Goal: Task Accomplishment & Management: Use online tool/utility

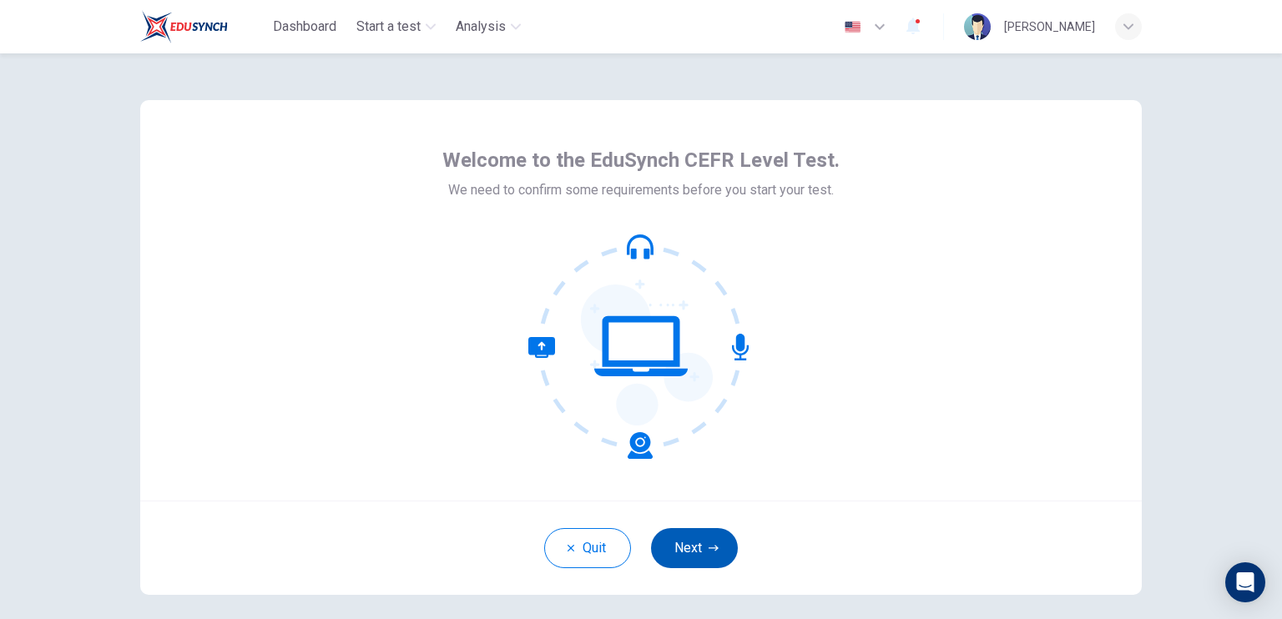
click at [688, 545] on button "Next" at bounding box center [694, 548] width 87 height 40
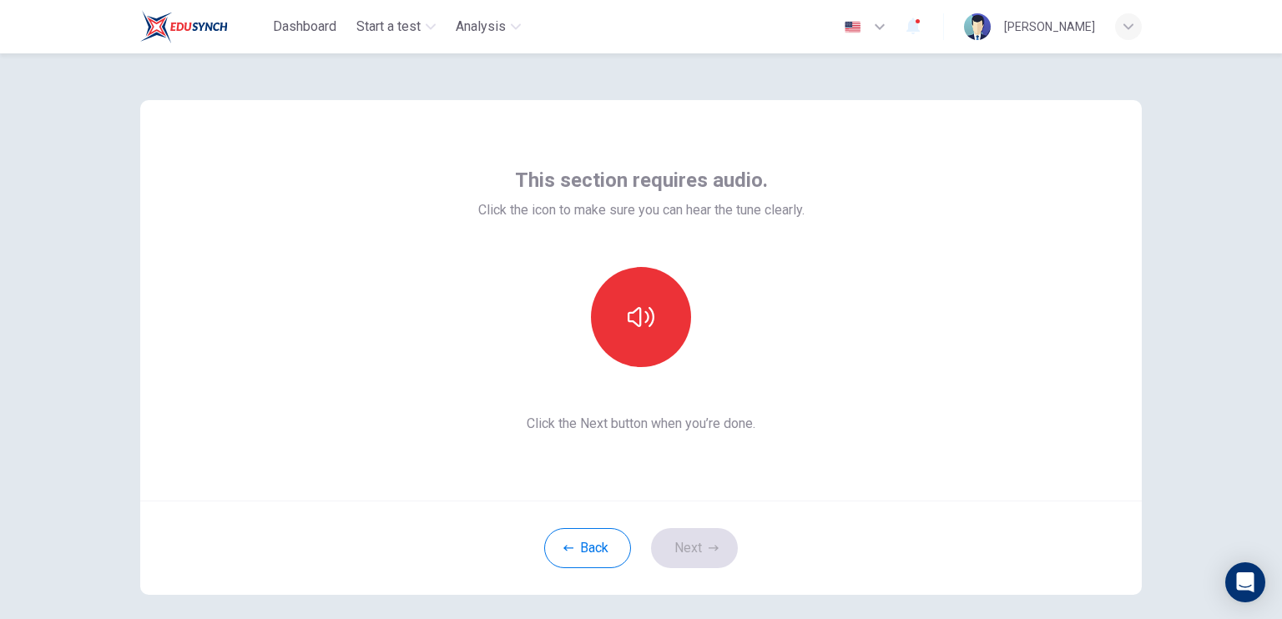
scroll to position [75, 0]
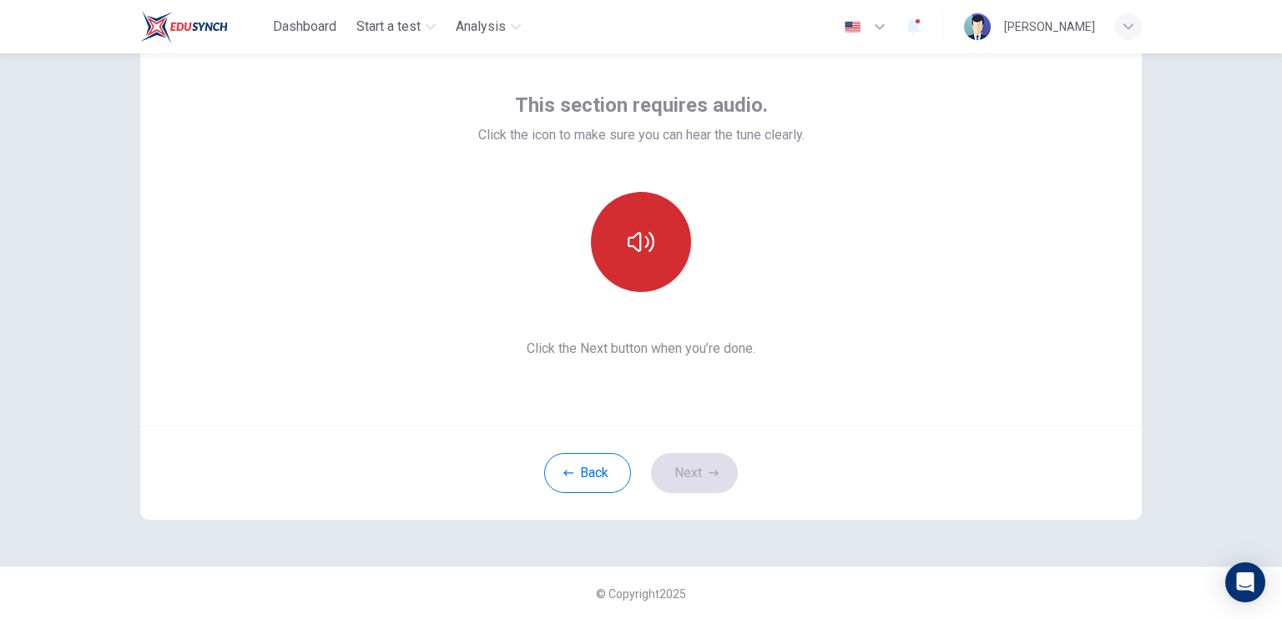
click at [629, 259] on button "button" at bounding box center [641, 242] width 100 height 100
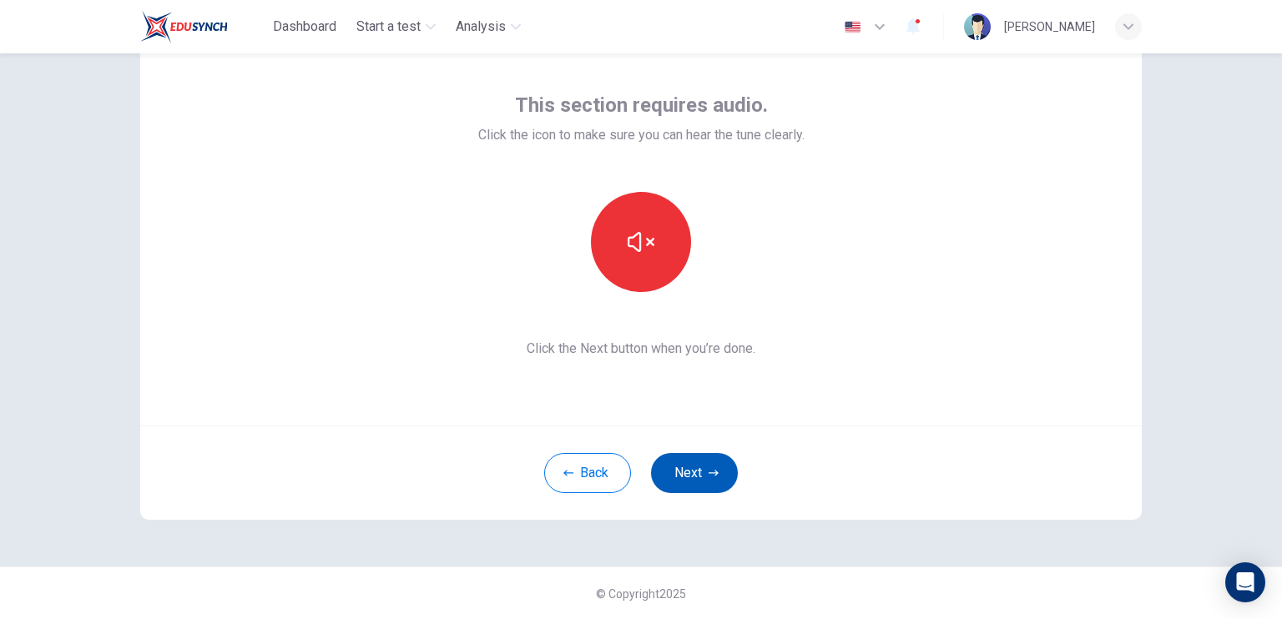
click at [698, 463] on button "Next" at bounding box center [694, 473] width 87 height 40
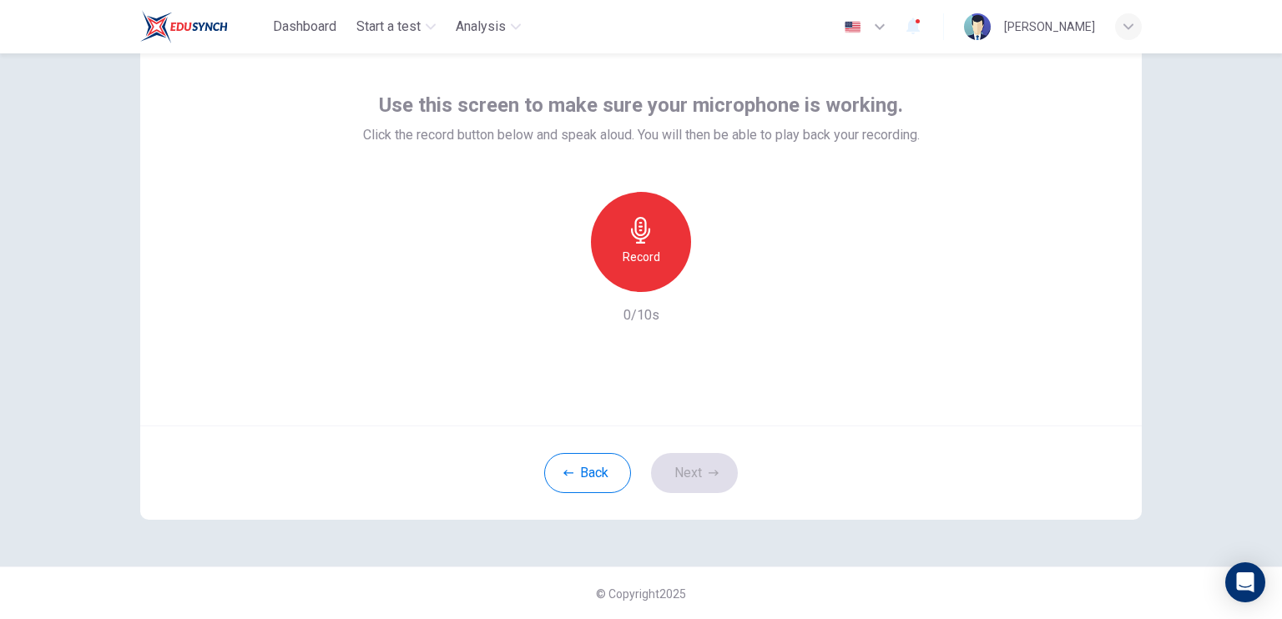
click at [651, 257] on h6 "Record" at bounding box center [642, 257] width 38 height 20
click at [651, 256] on div "Stop" at bounding box center [641, 242] width 100 height 100
click at [706, 466] on button "Next" at bounding box center [694, 473] width 87 height 40
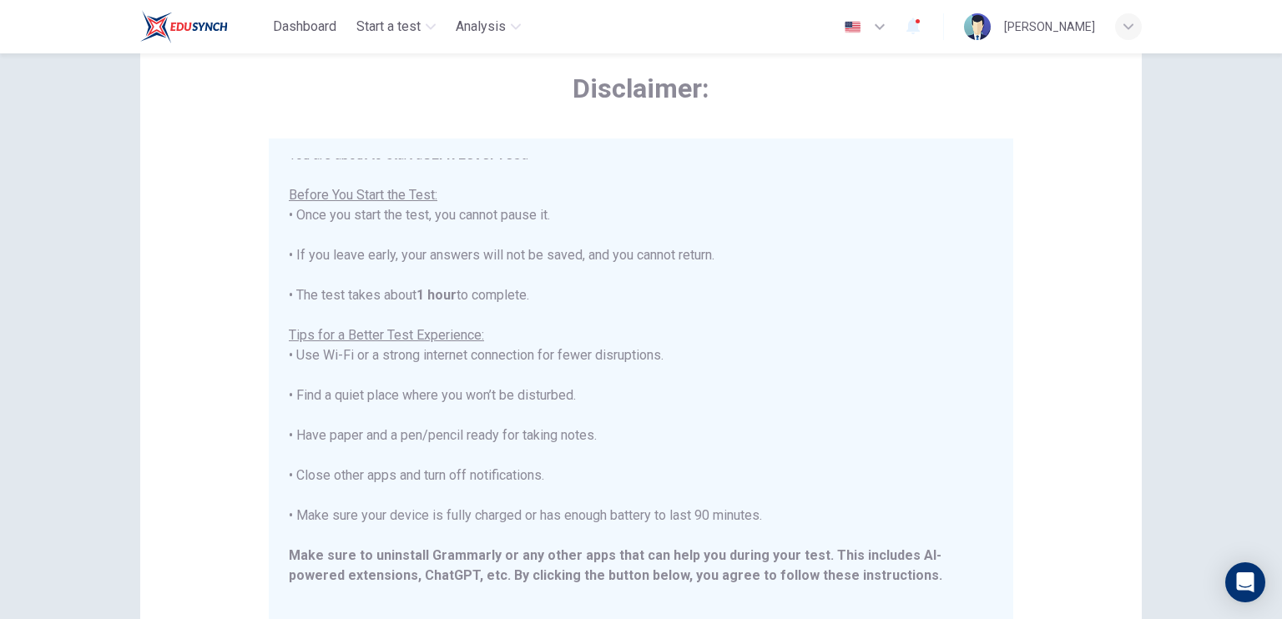
scroll to position [159, 0]
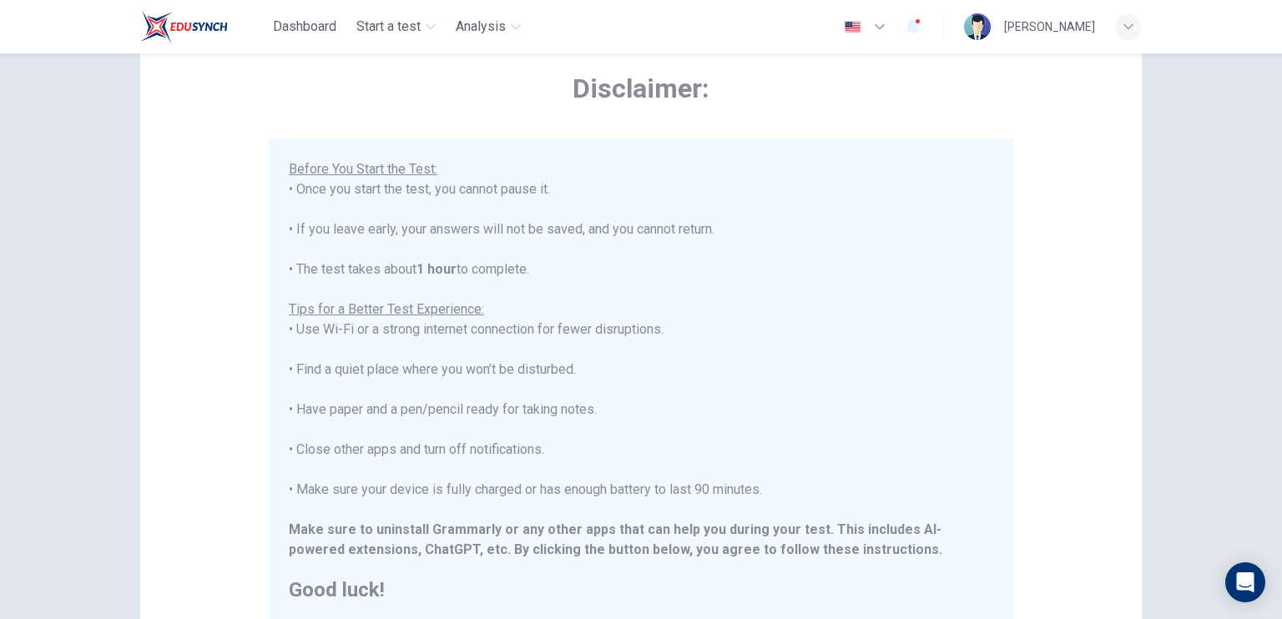
click at [903, 23] on span "button" at bounding box center [913, 27] width 20 height 22
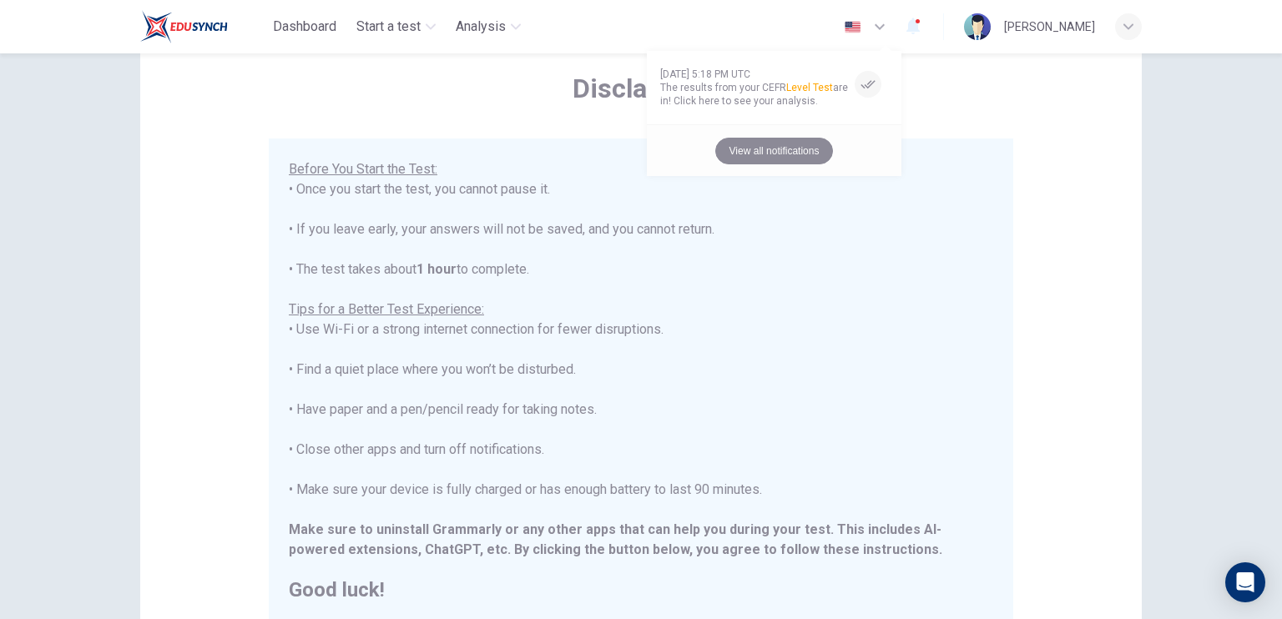
click at [815, 149] on button "View all notifications" at bounding box center [774, 151] width 118 height 27
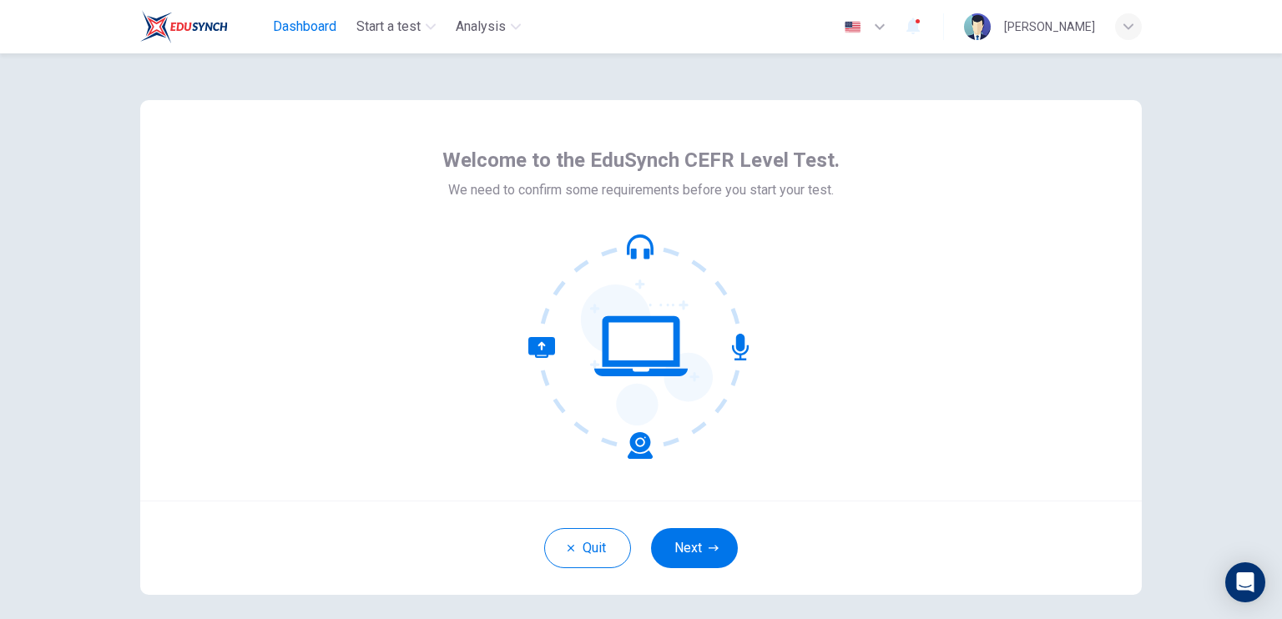
click at [278, 21] on span "Dashboard" at bounding box center [304, 27] width 63 height 20
